Goal: Complete application form

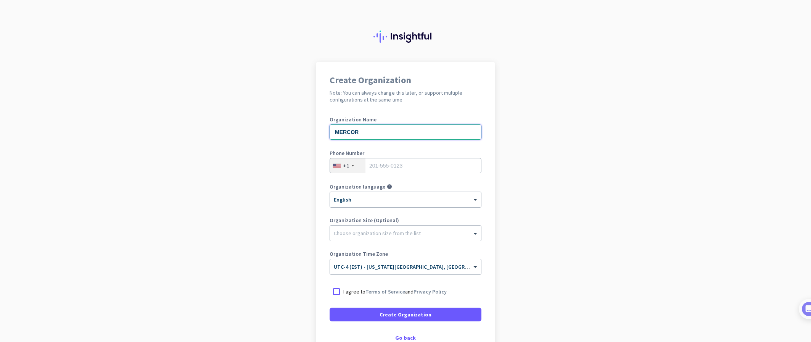
type input "MERCOR"
type input "3055461531"
click at [425, 240] on ng-select "Choose organization size from the list" at bounding box center [406, 233] width 152 height 16
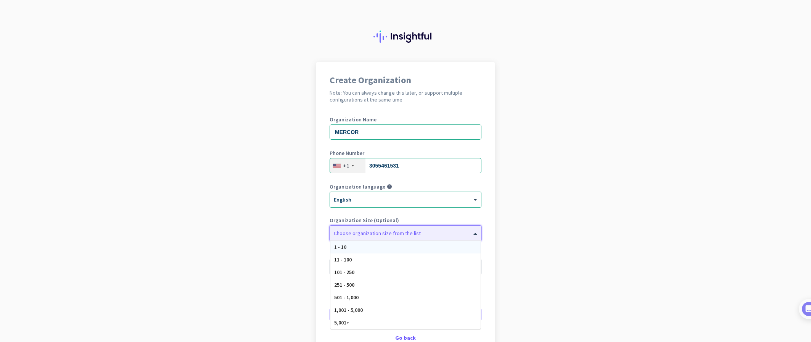
click at [523, 267] on app-onboarding-organization "Create Organization Note: You can always change this later, or support multiple…" at bounding box center [405, 227] width 811 height 330
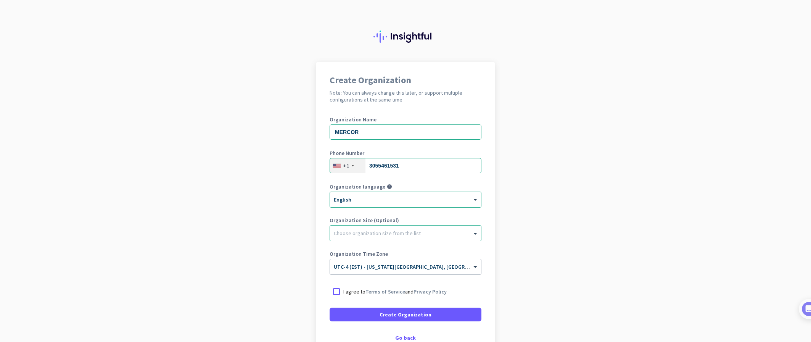
click at [379, 292] on link "Terms of Service" at bounding box center [385, 291] width 40 height 7
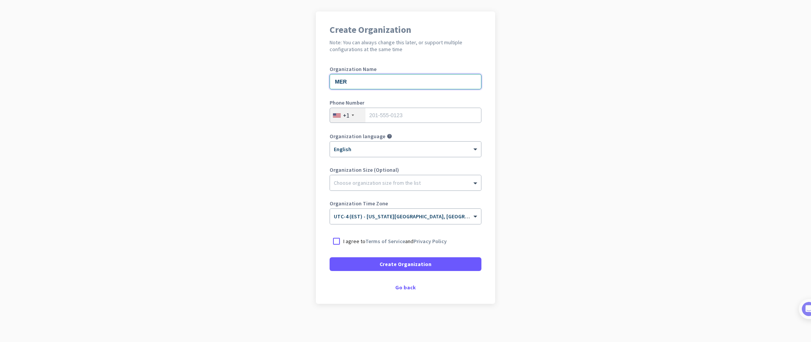
type input "MER"
click at [400, 243] on p "I agree to Terms of Service and Privacy Policy" at bounding box center [394, 241] width 103 height 8
click at [0, 0] on input "I agree to Terms of Service and Privacy Policy" at bounding box center [0, 0] width 0 height 0
click at [403, 288] on div "Go back" at bounding box center [406, 287] width 152 height 5
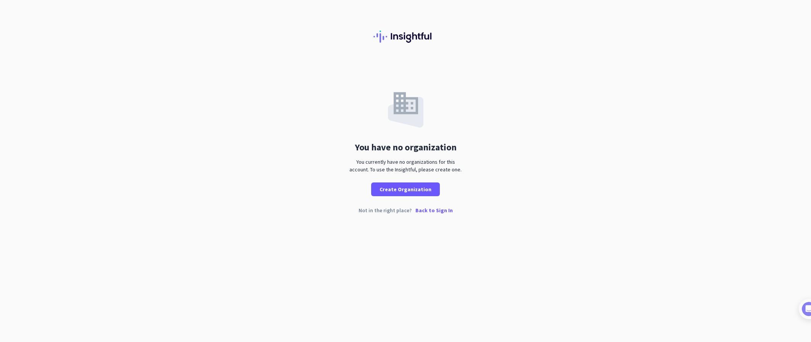
click at [432, 211] on p "Back to Sign In" at bounding box center [433, 210] width 37 height 5
